Goal: Task Accomplishment & Management: Use online tool/utility

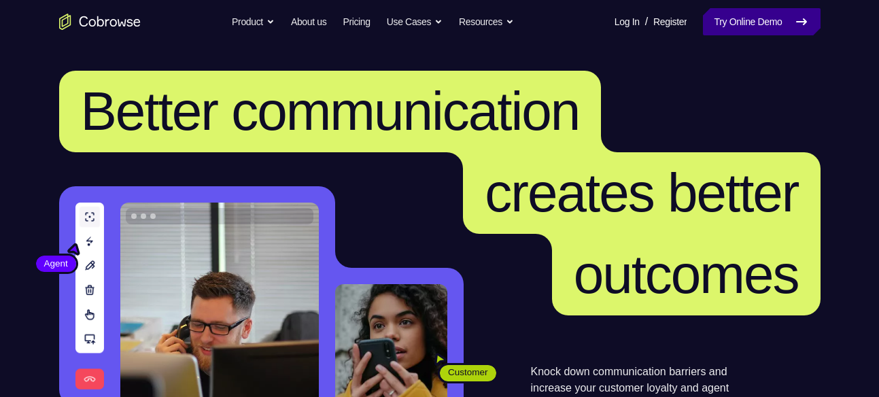
click at [734, 18] on link "Try Online Demo" at bounding box center [761, 21] width 117 height 27
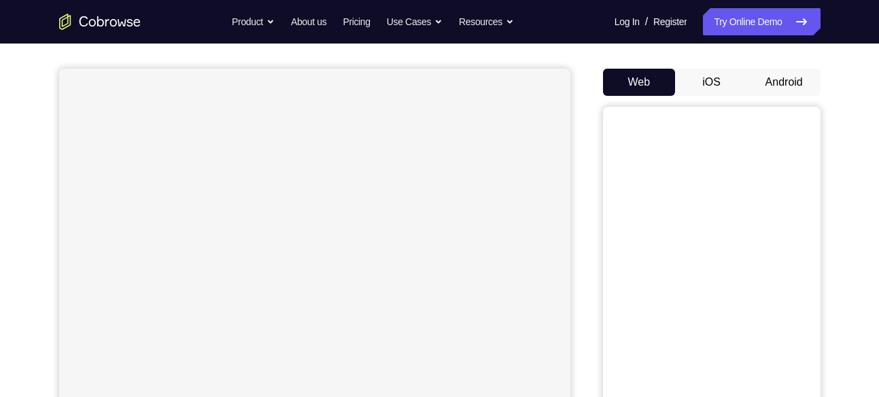
scroll to position [109, 0]
click at [775, 87] on button "Android" at bounding box center [784, 80] width 73 height 27
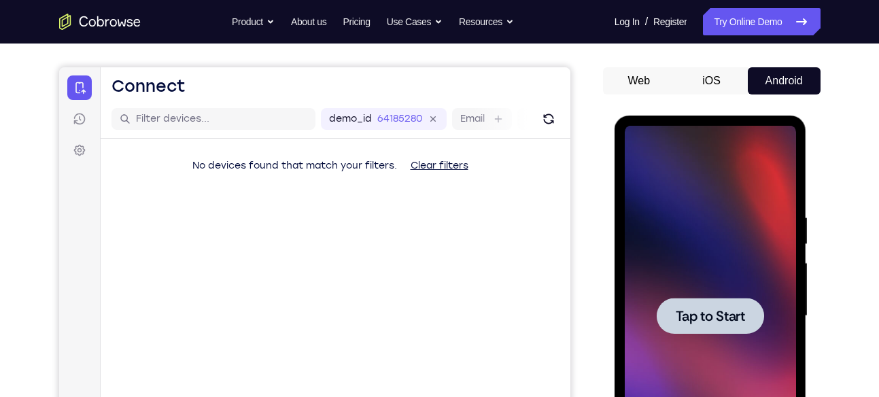
scroll to position [0, 0]
click at [698, 258] on div at bounding box center [710, 316] width 171 height 381
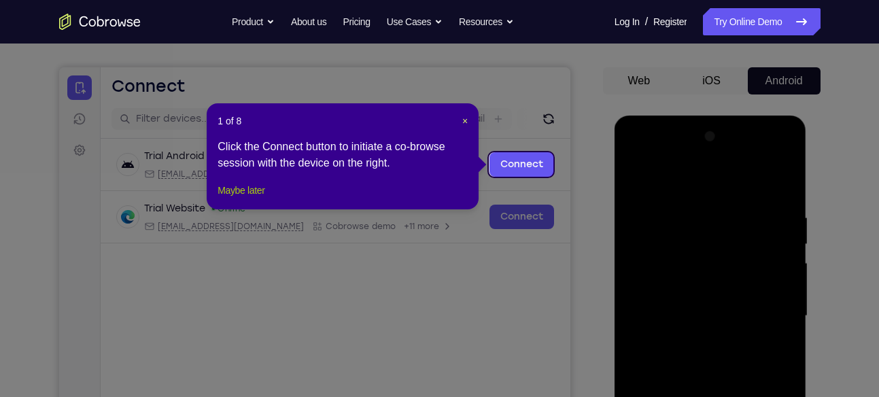
click at [261, 199] on button "Maybe later" at bounding box center [241, 190] width 47 height 16
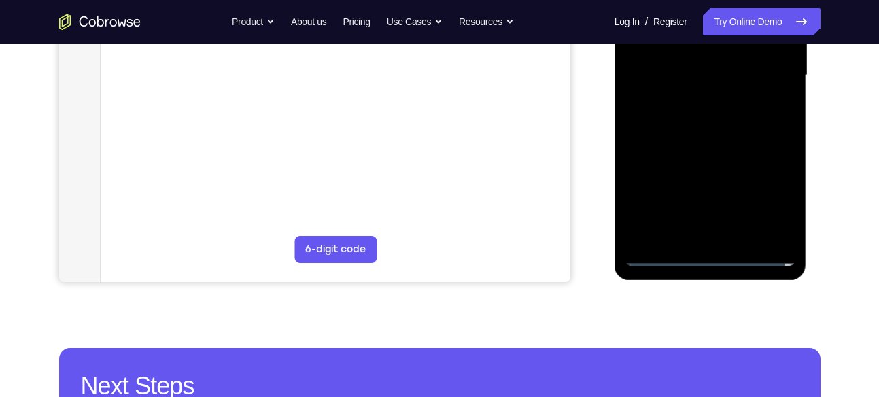
scroll to position [351, 0]
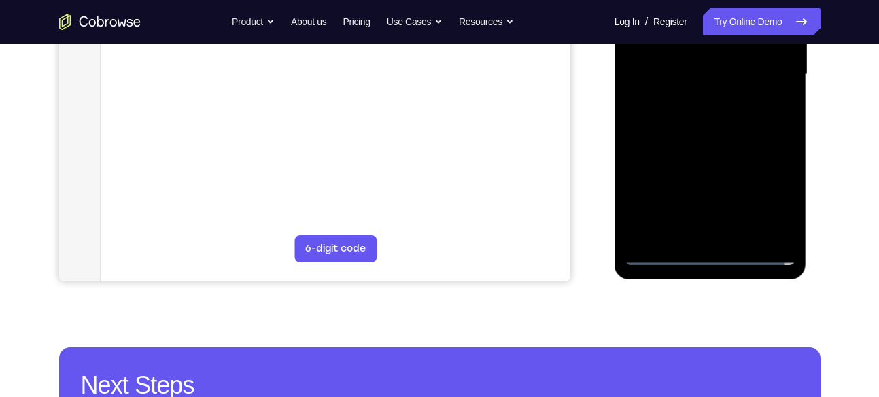
click at [702, 248] on div at bounding box center [710, 74] width 171 height 381
click at [706, 263] on div at bounding box center [710, 74] width 171 height 381
click at [778, 199] on div at bounding box center [710, 74] width 171 height 381
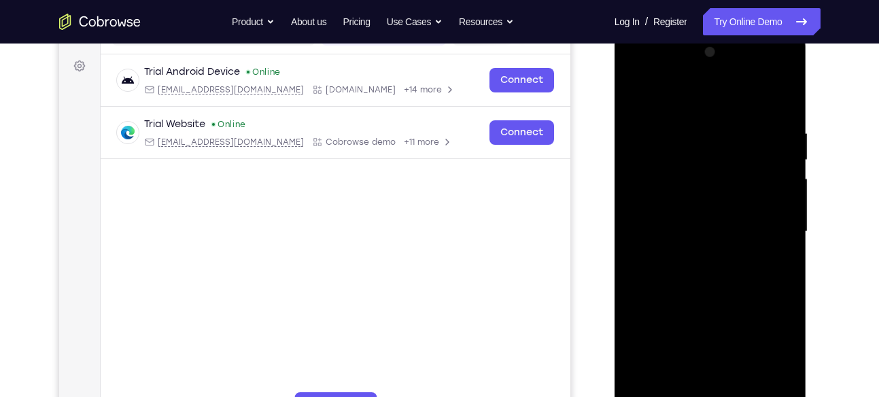
scroll to position [193, 0]
click at [703, 93] on div at bounding box center [710, 232] width 171 height 381
click at [764, 232] on div at bounding box center [710, 232] width 171 height 381
click at [693, 258] on div at bounding box center [710, 232] width 171 height 381
click at [705, 211] on div at bounding box center [710, 232] width 171 height 381
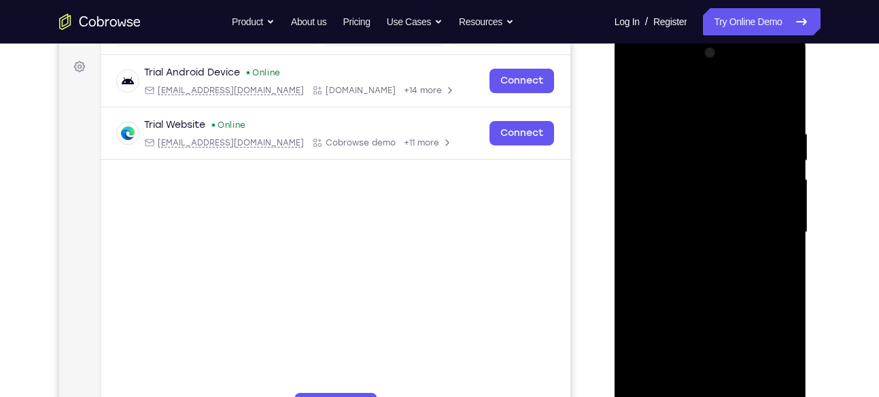
click at [696, 195] on div at bounding box center [710, 232] width 171 height 381
click at [704, 231] on div at bounding box center [710, 232] width 171 height 381
click at [712, 275] on div at bounding box center [710, 232] width 171 height 381
click at [790, 115] on div at bounding box center [710, 232] width 171 height 381
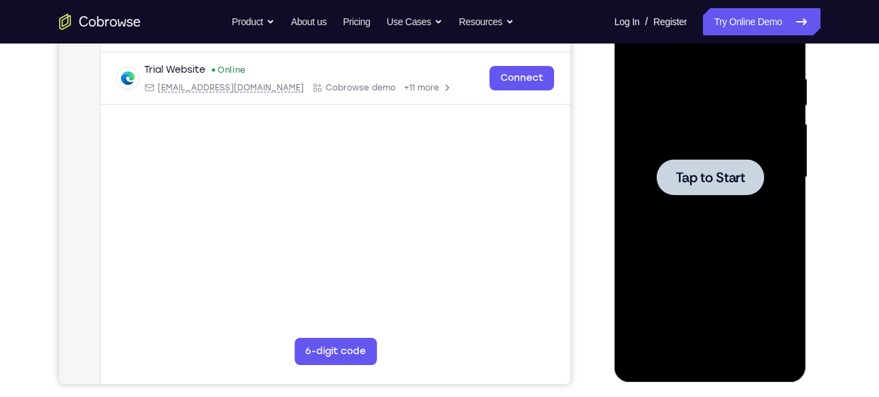
scroll to position [248, 0]
